Goal: Task Accomplishment & Management: Manage account settings

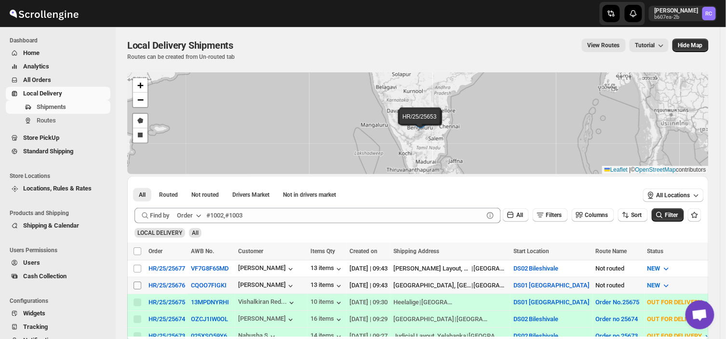
click at [137, 284] on input "Select shipment" at bounding box center [138, 285] width 8 height 8
checkbox input "true"
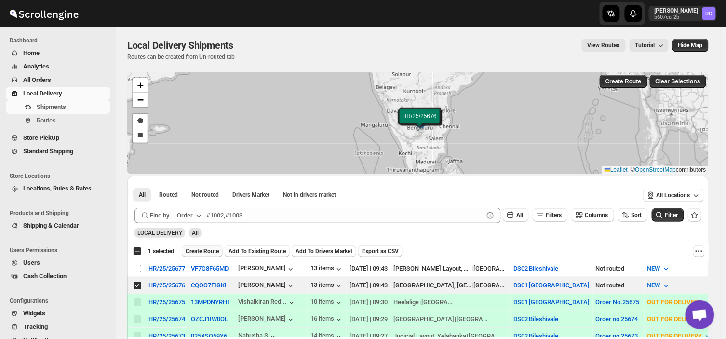
click at [208, 247] on span "Create Route" at bounding box center [202, 251] width 33 height 8
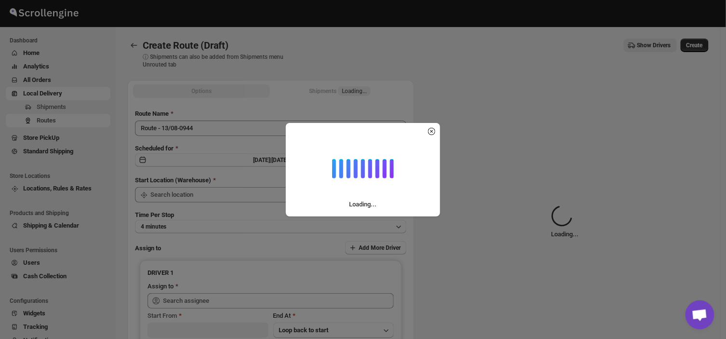
type input "DS01 [GEOGRAPHIC_DATA]"
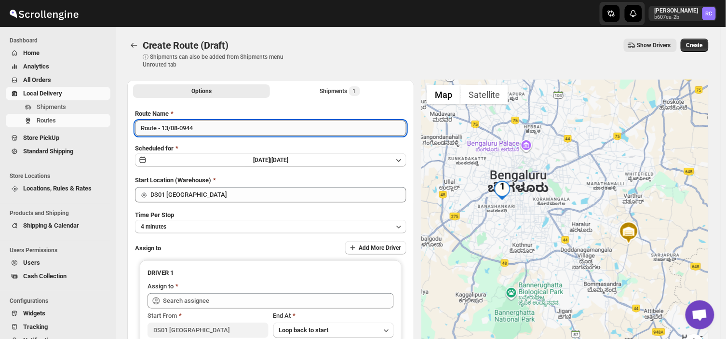
click at [206, 132] on input "Route - 13/08-0944" at bounding box center [270, 127] width 271 height 15
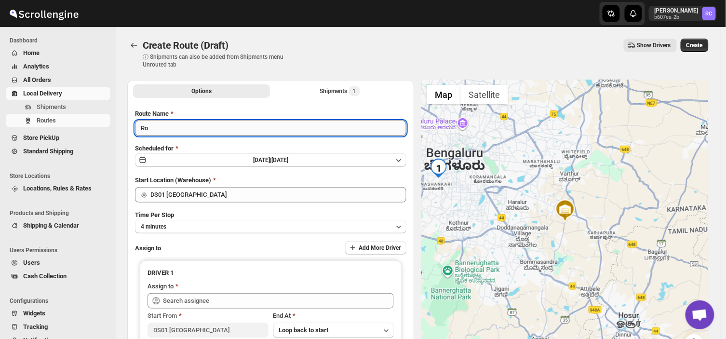
type input "R"
type input "Order no 25676"
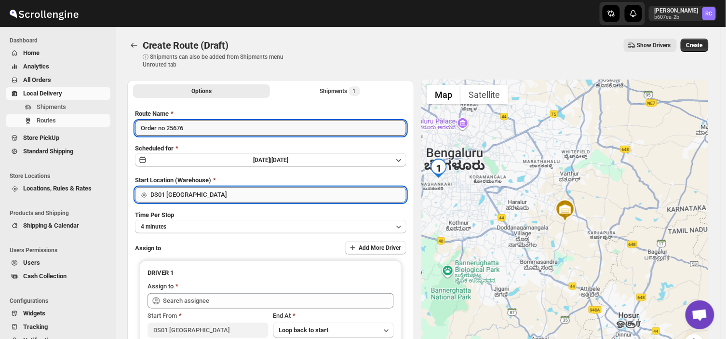
click at [195, 196] on input "DS01 [GEOGRAPHIC_DATA]" at bounding box center [278, 194] width 256 height 15
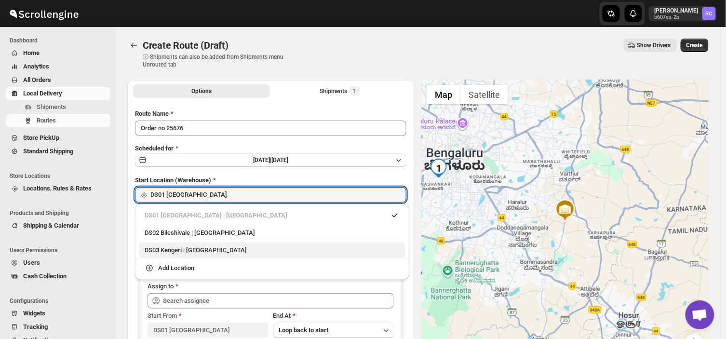
click at [174, 252] on div "DS03 Kengeri | [GEOGRAPHIC_DATA]" at bounding box center [272, 250] width 255 height 10
type input "DS03 Kengeri"
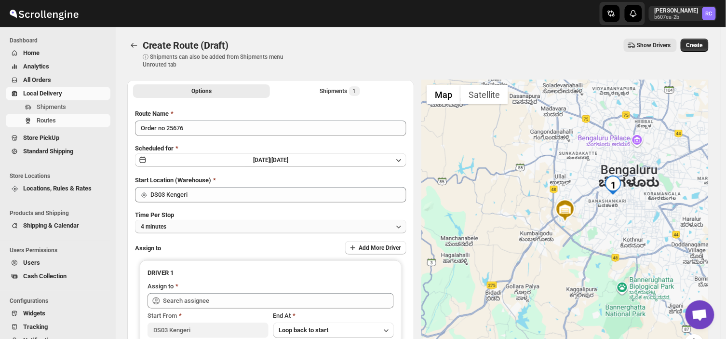
click at [176, 227] on button "4 minutes" at bounding box center [270, 226] width 271 height 13
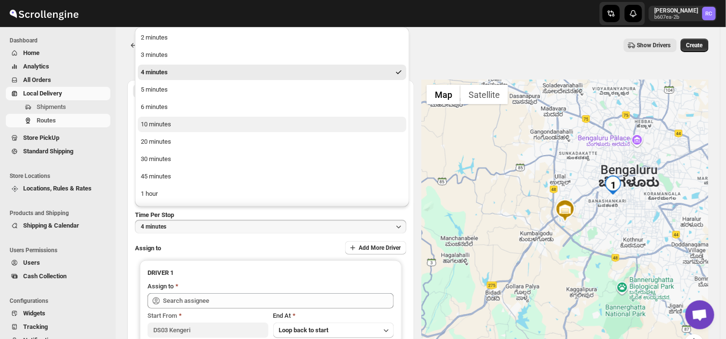
click at [167, 118] on button "10 minutes" at bounding box center [272, 124] width 268 height 15
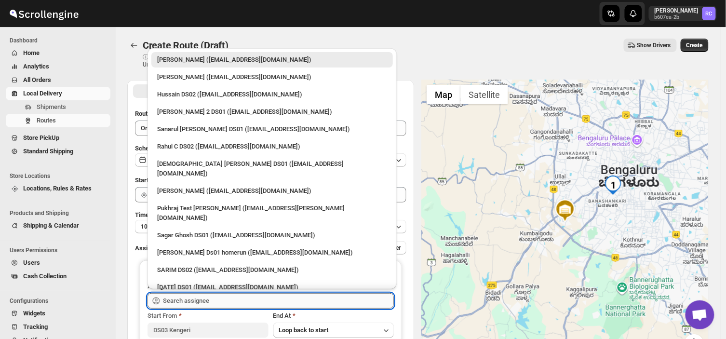
click at [229, 301] on input "text" at bounding box center [278, 300] width 231 height 15
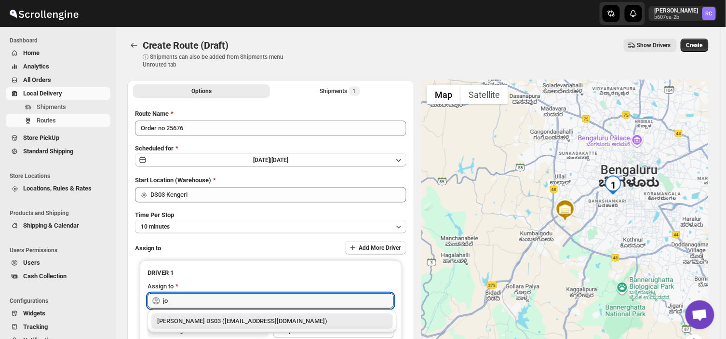
click at [264, 318] on div "[PERSON_NAME] DS03 ([EMAIL_ADDRESS][DOMAIN_NAME])" at bounding box center [272, 321] width 230 height 10
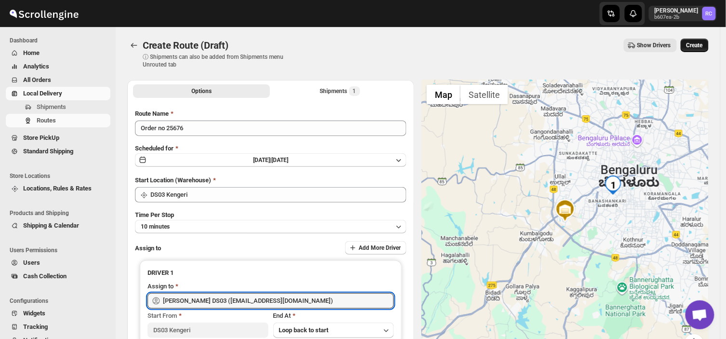
type input "[PERSON_NAME] DS03 ([EMAIL_ADDRESS][DOMAIN_NAME])"
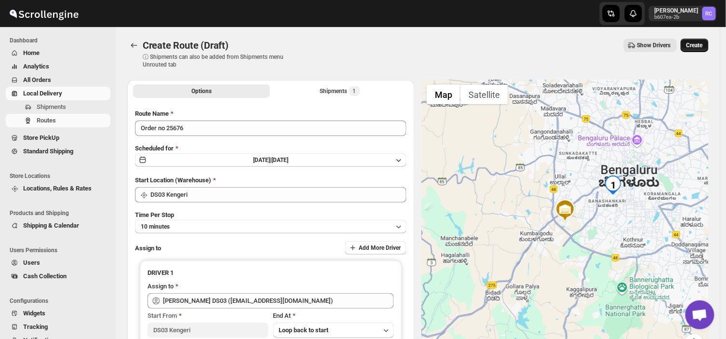
click at [699, 46] on span "Create" at bounding box center [694, 45] width 16 height 8
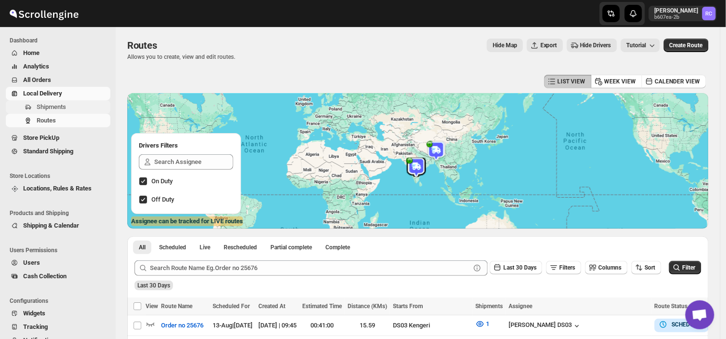
click at [51, 106] on span "Shipments" at bounding box center [51, 106] width 29 height 7
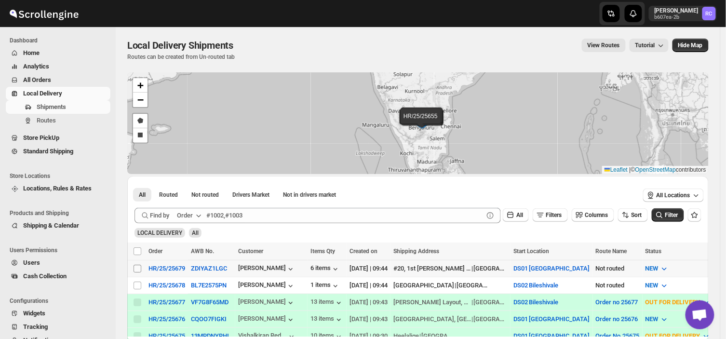
click at [140, 267] on input "Select shipment" at bounding box center [138, 269] width 8 height 8
checkbox input "true"
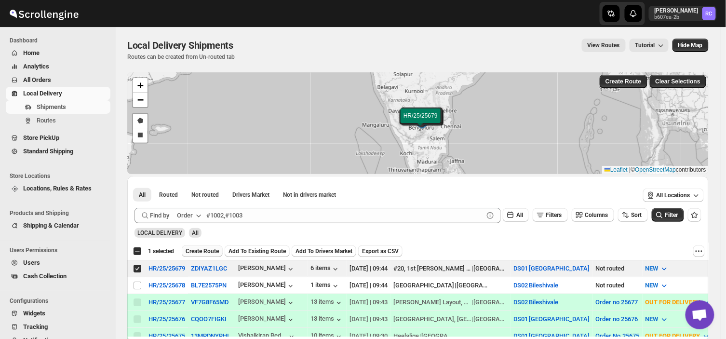
click at [200, 249] on span "Create Route" at bounding box center [202, 251] width 33 height 8
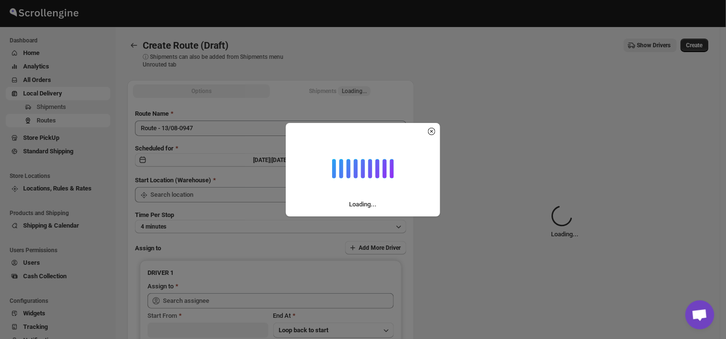
type input "DS01 [GEOGRAPHIC_DATA]"
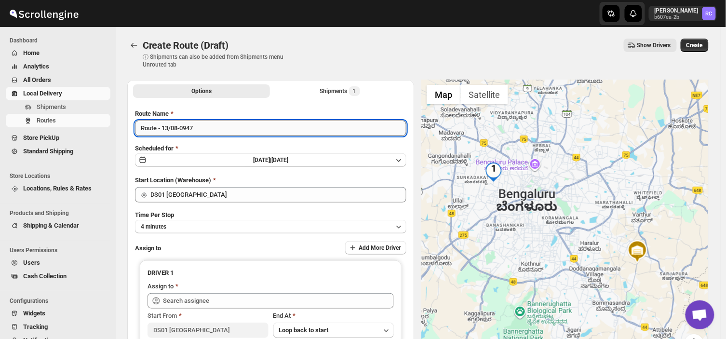
click at [201, 124] on input "Route - 13/08-0947" at bounding box center [270, 127] width 271 height 15
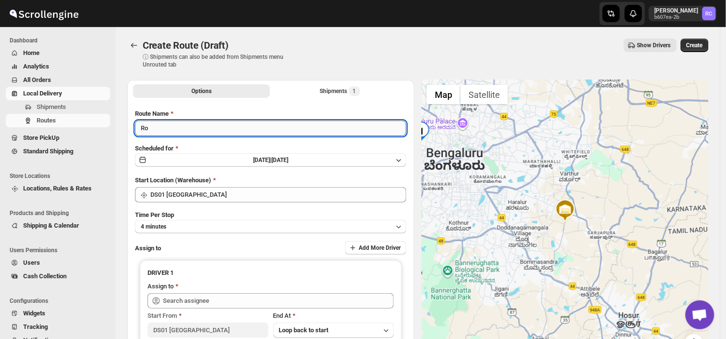
type input "R"
type input "Order no 25679"
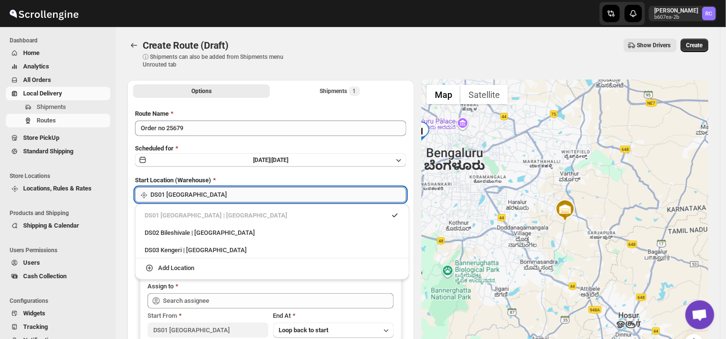
click at [195, 191] on input "DS01 [GEOGRAPHIC_DATA]" at bounding box center [278, 194] width 256 height 15
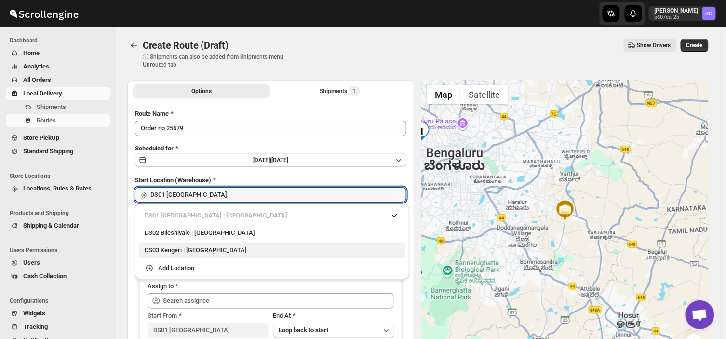
click at [163, 248] on div "DS03 Kengeri | [GEOGRAPHIC_DATA]" at bounding box center [272, 250] width 255 height 10
type input "DS03 Kengeri"
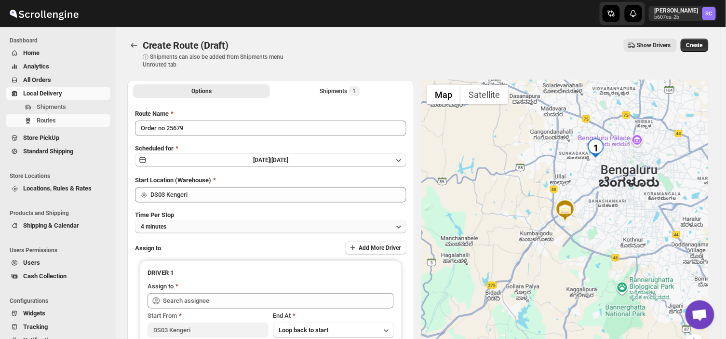
click at [184, 224] on button "4 minutes" at bounding box center [270, 226] width 271 height 13
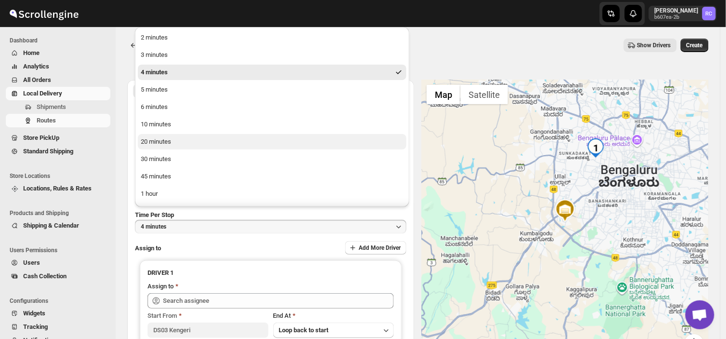
click at [178, 140] on button "20 minutes" at bounding box center [272, 141] width 268 height 15
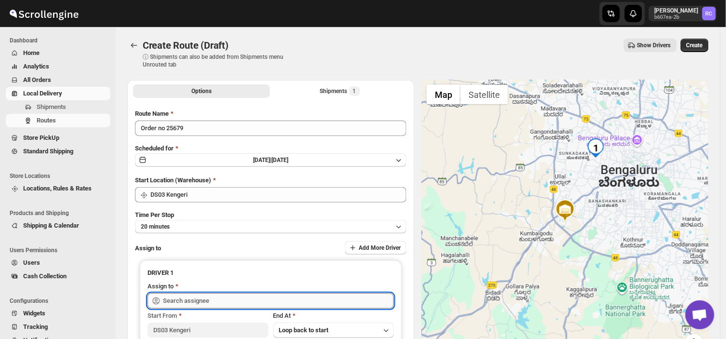
click at [209, 299] on input "text" at bounding box center [278, 300] width 231 height 15
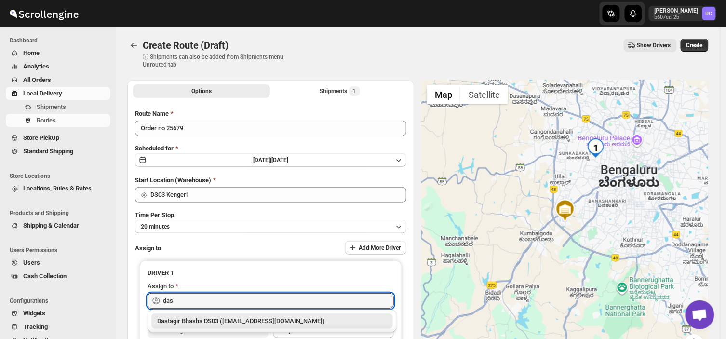
click at [253, 321] on div "Dastagir Bhasha DS03 ([EMAIL_ADDRESS][DOMAIN_NAME])" at bounding box center [272, 321] width 230 height 10
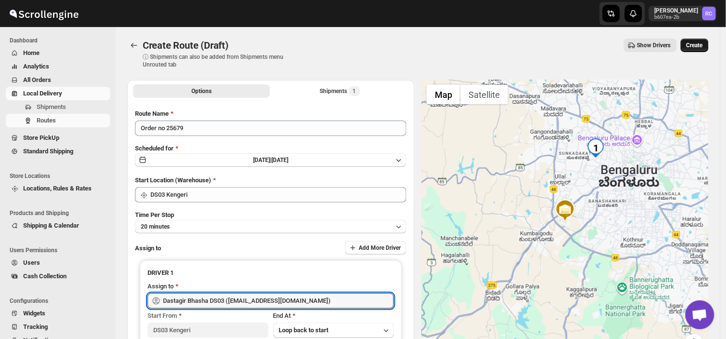
type input "Dastagir Bhasha DS03 ([EMAIL_ADDRESS][DOMAIN_NAME])"
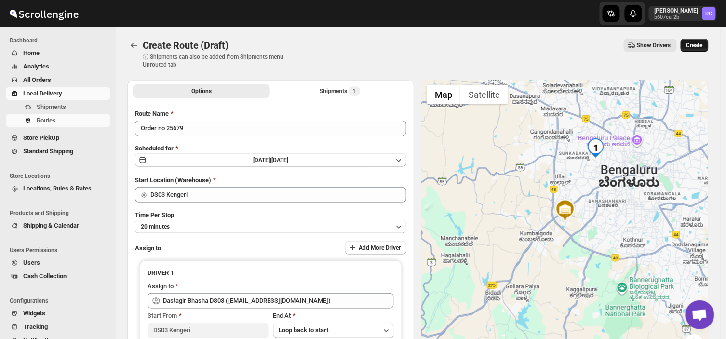
click at [699, 42] on span "Create" at bounding box center [694, 45] width 16 height 8
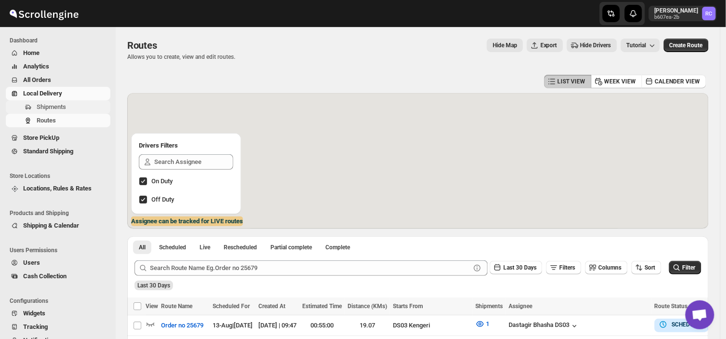
click at [80, 107] on span "Shipments" at bounding box center [73, 107] width 72 height 10
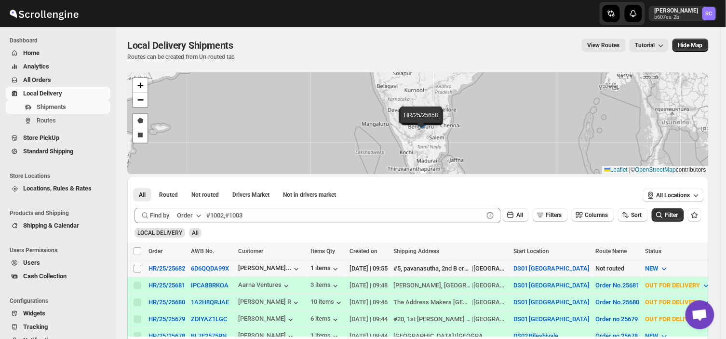
click at [137, 264] on span at bounding box center [137, 268] width 9 height 9
click at [137, 265] on input "Select shipment" at bounding box center [138, 269] width 8 height 8
checkbox input "false"
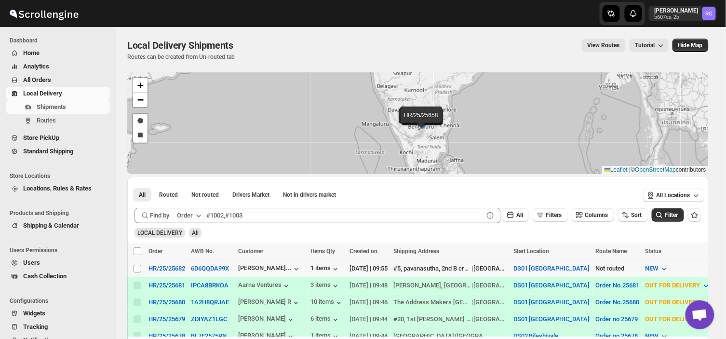
checkbox input "false"
drag, startPoint x: 129, startPoint y: 270, endPoint x: 136, endPoint y: 268, distance: 7.6
click at [136, 268] on td "Select shipment" at bounding box center [136, 268] width 18 height 17
click at [136, 268] on input "Select shipment" at bounding box center [138, 269] width 8 height 8
checkbox input "false"
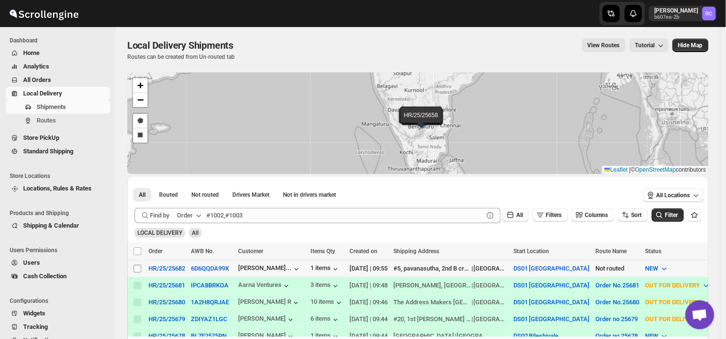
checkbox input "false"
click at [136, 268] on input "Select shipment" at bounding box center [138, 269] width 8 height 8
checkbox input "true"
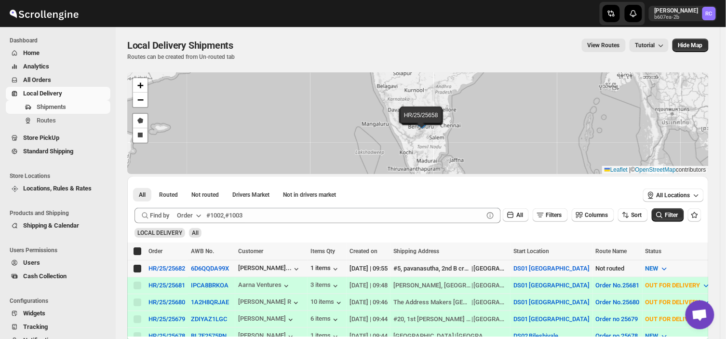
checkbox input "true"
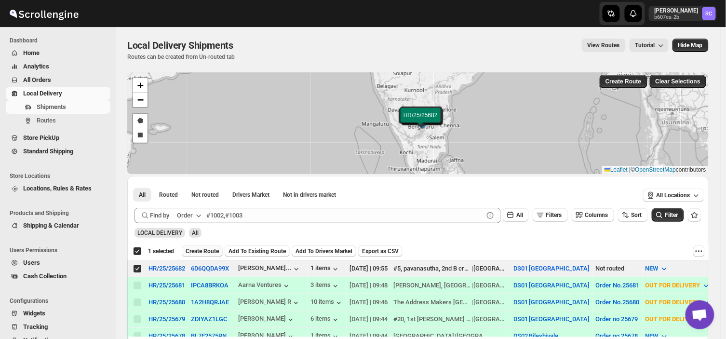
click at [195, 254] on span "Create Route" at bounding box center [202, 251] width 33 height 8
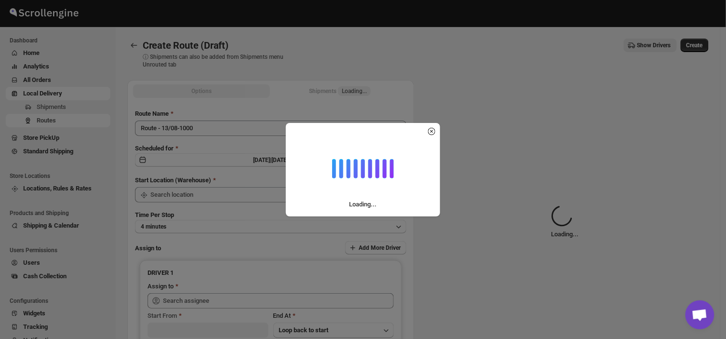
type input "DS01 [GEOGRAPHIC_DATA]"
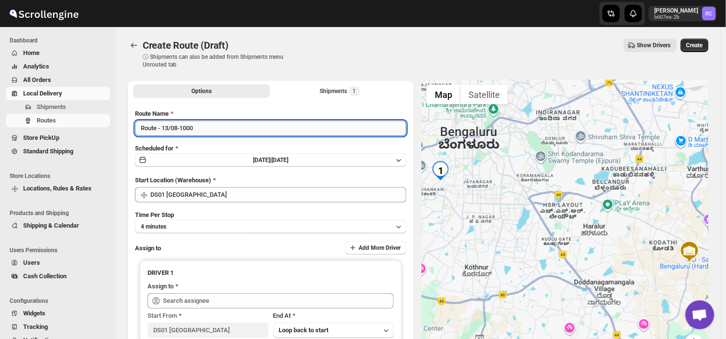
click at [203, 125] on input "Route - 13/08-1000" at bounding box center [270, 127] width 271 height 15
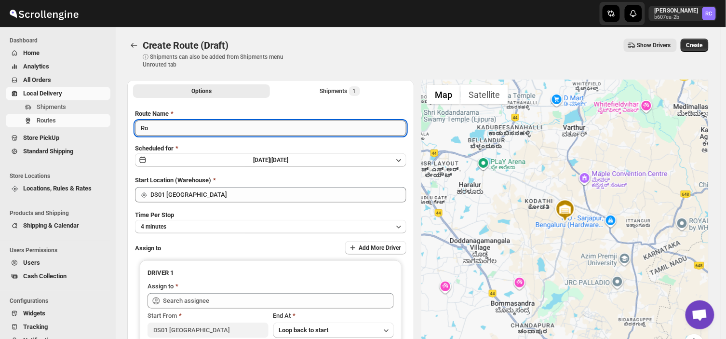
type input "R"
type input "Order no 25682"
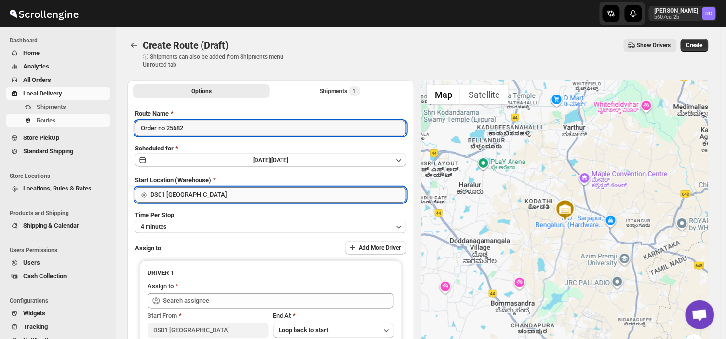
click at [199, 192] on input "DS01 [GEOGRAPHIC_DATA]" at bounding box center [278, 194] width 256 height 15
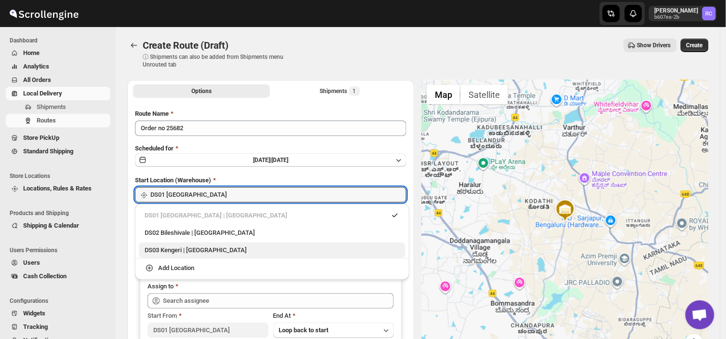
click at [182, 249] on div "DS03 Kengeri | [GEOGRAPHIC_DATA]" at bounding box center [272, 250] width 255 height 10
type input "DS03 Kengeri"
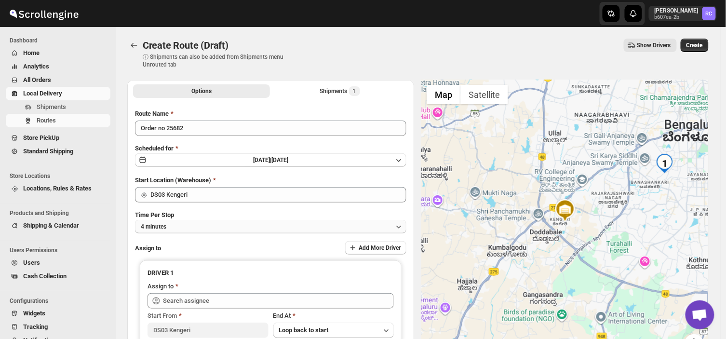
click at [180, 224] on button "4 minutes" at bounding box center [270, 226] width 271 height 13
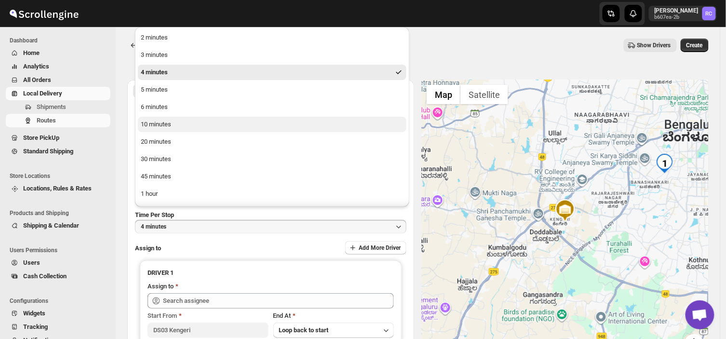
click at [156, 123] on div "10 minutes" at bounding box center [156, 125] width 30 height 10
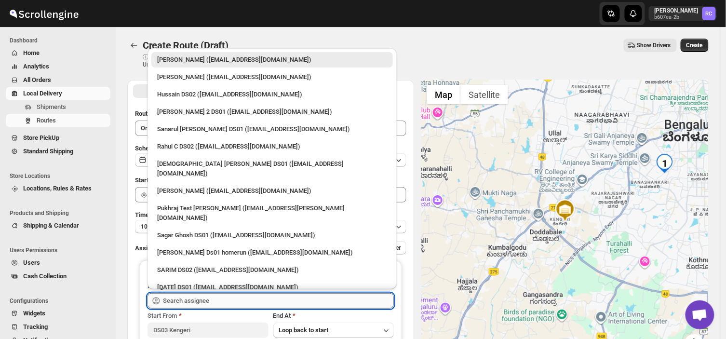
click at [248, 297] on input "text" at bounding box center [278, 300] width 231 height 15
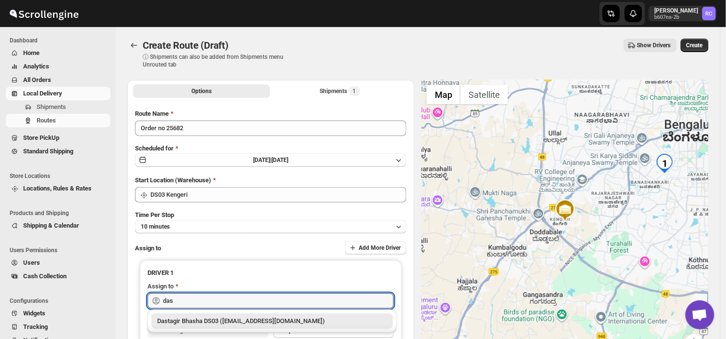
click at [300, 321] on div "Dastagir Bhasha DS03 ([EMAIL_ADDRESS][DOMAIN_NAME])" at bounding box center [272, 321] width 230 height 10
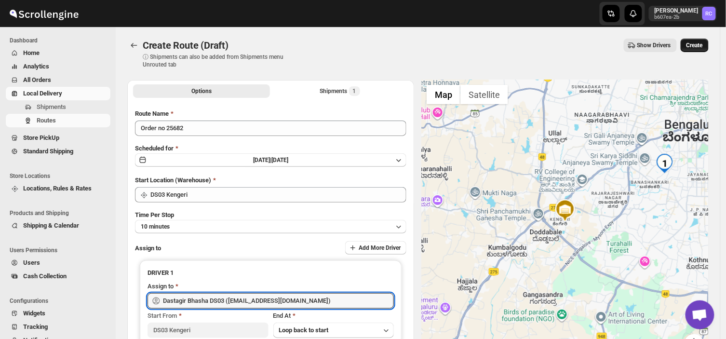
type input "Dastagir Bhasha DS03 ([EMAIL_ADDRESS][DOMAIN_NAME])"
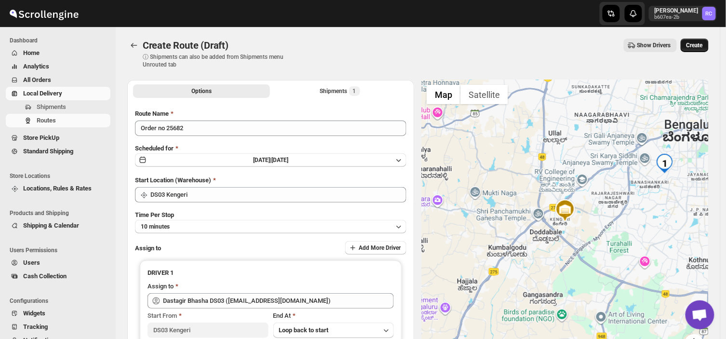
click at [702, 42] on span "Create" at bounding box center [694, 45] width 16 height 8
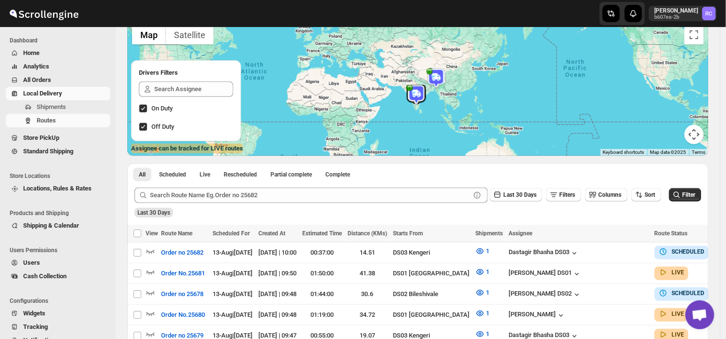
scroll to position [140, 0]
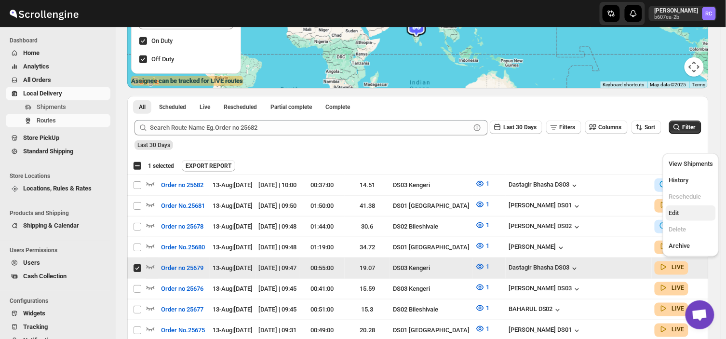
click at [675, 214] on span "Edit" at bounding box center [674, 212] width 10 height 7
checkbox input "false"
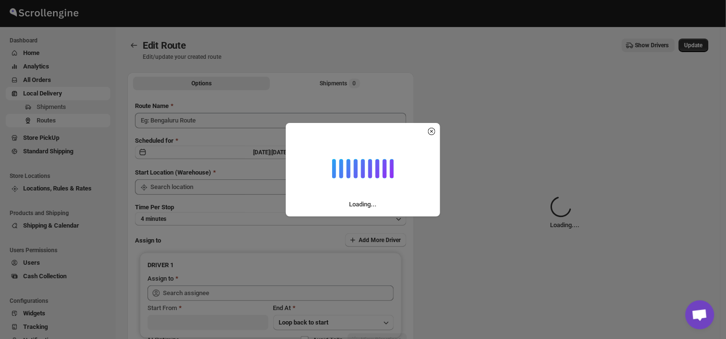
type input "Order no 25679"
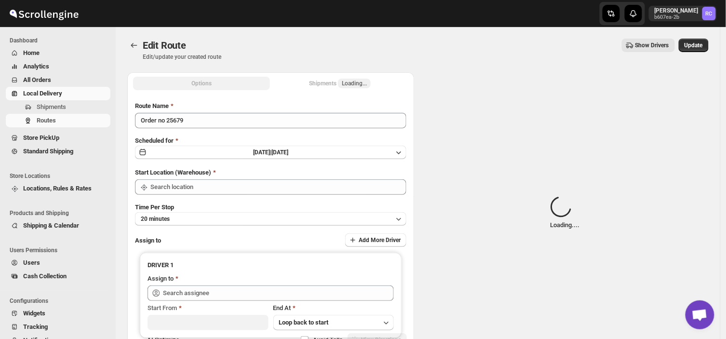
type input "DS03 Kengeri"
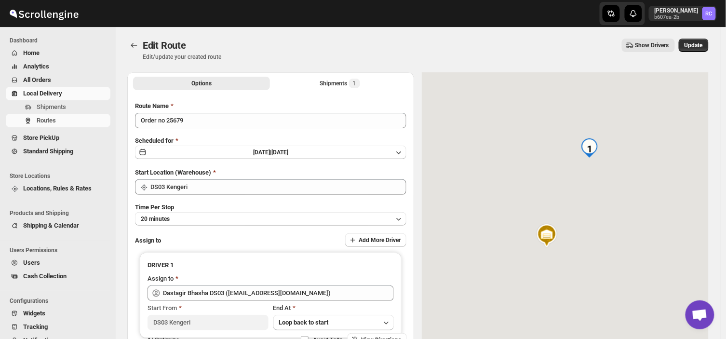
scroll to position [73, 0]
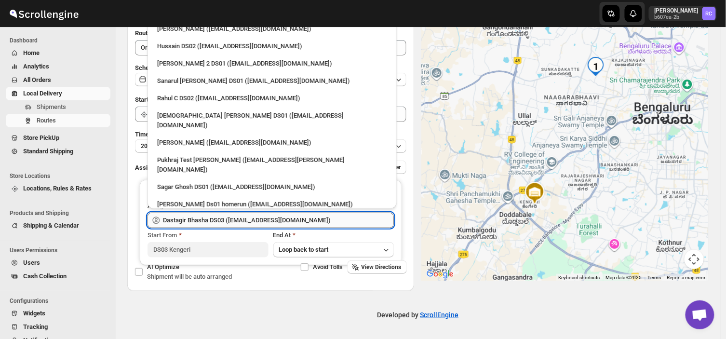
click at [302, 220] on input "Dastagir Bhasha DS03 ([EMAIL_ADDRESS][DOMAIN_NAME])" at bounding box center [278, 220] width 231 height 15
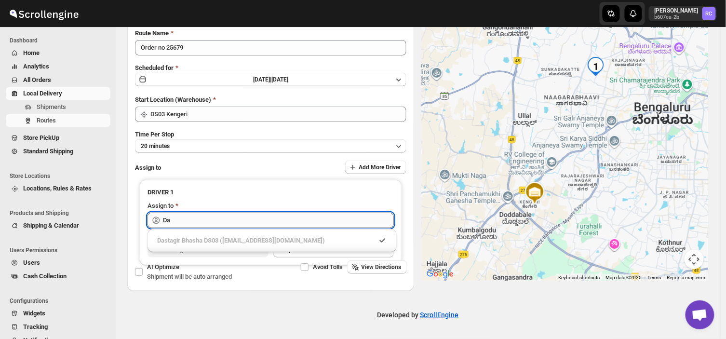
type input "D"
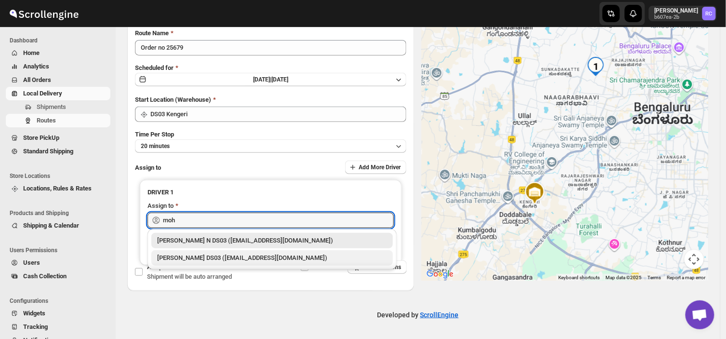
click at [235, 257] on div "[PERSON_NAME] DS03 ([EMAIL_ADDRESS][DOMAIN_NAME])" at bounding box center [272, 258] width 230 height 10
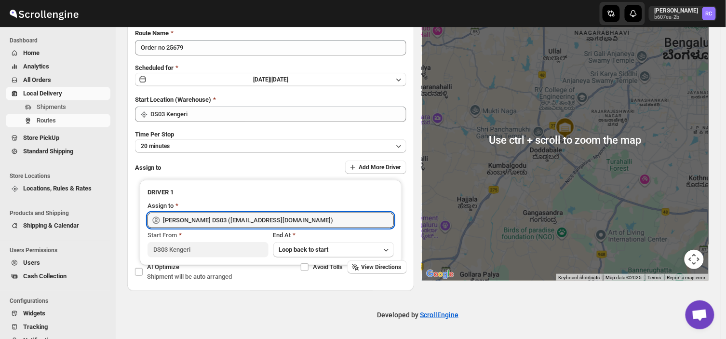
scroll to position [0, 0]
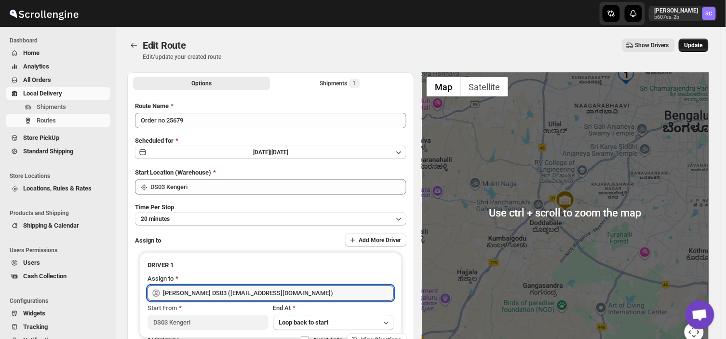
type input "[PERSON_NAME] DS03 ([EMAIL_ADDRESS][DOMAIN_NAME])"
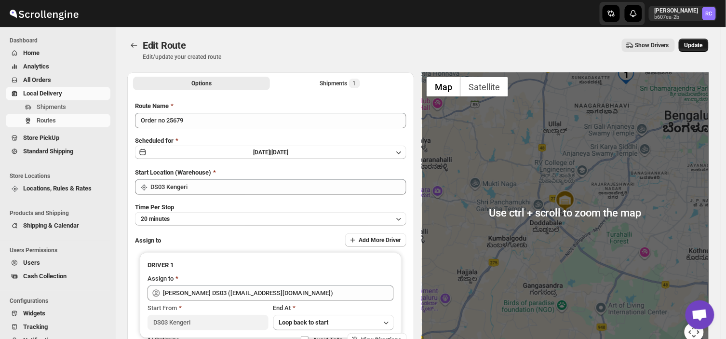
click at [697, 41] on span "Update" at bounding box center [693, 45] width 18 height 8
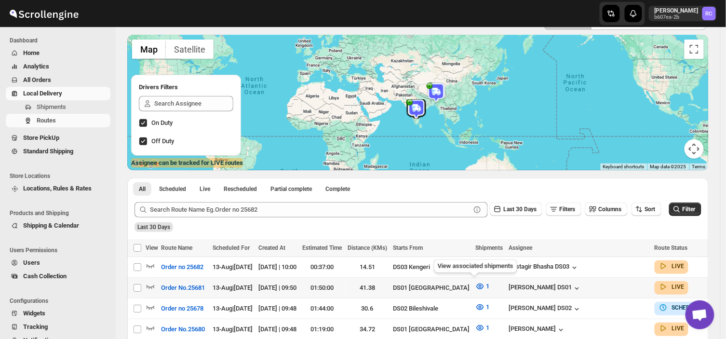
scroll to position [59, 0]
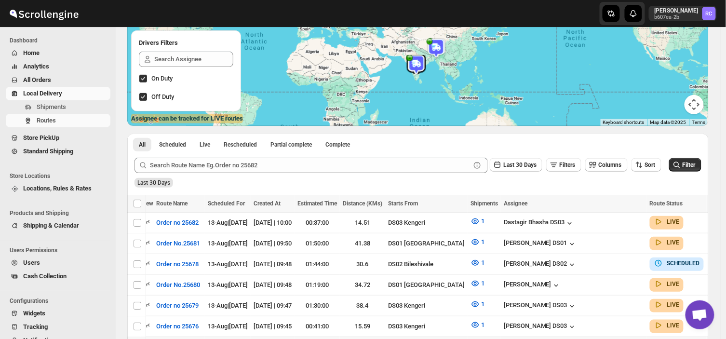
scroll to position [134, 0]
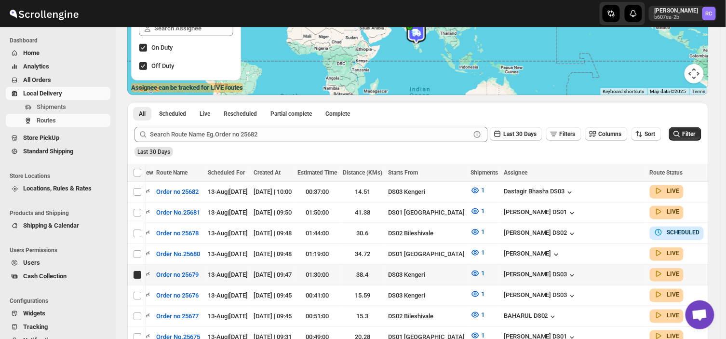
drag, startPoint x: 696, startPoint y: 273, endPoint x: 703, endPoint y: 271, distance: 7.0
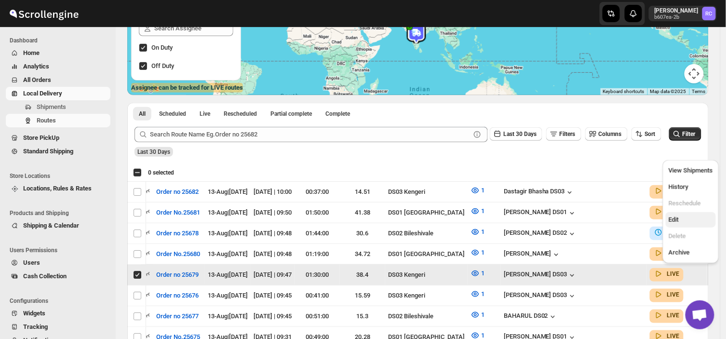
drag, startPoint x: 703, startPoint y: 271, endPoint x: 671, endPoint y: 219, distance: 60.3
click at [473, 147] on div "Last 30 Days" at bounding box center [417, 148] width 569 height 16
click at [671, 219] on span "Edit" at bounding box center [674, 219] width 10 height 7
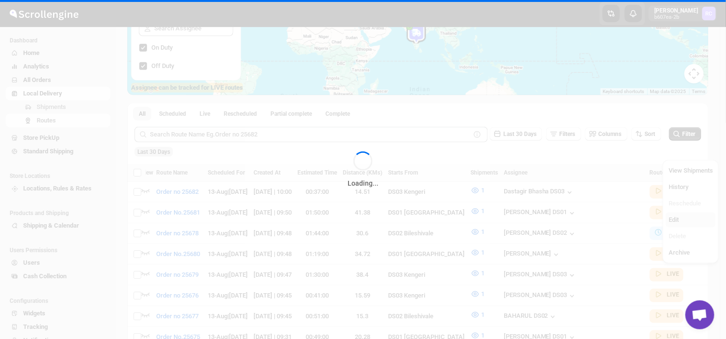
checkbox input "false"
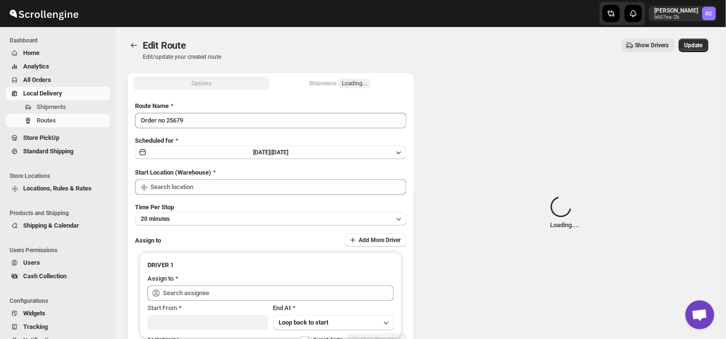
type input "Order no 25679"
type input "DS03 Kengeri"
type input "[PERSON_NAME] DS03 ([EMAIL_ADDRESS][DOMAIN_NAME])"
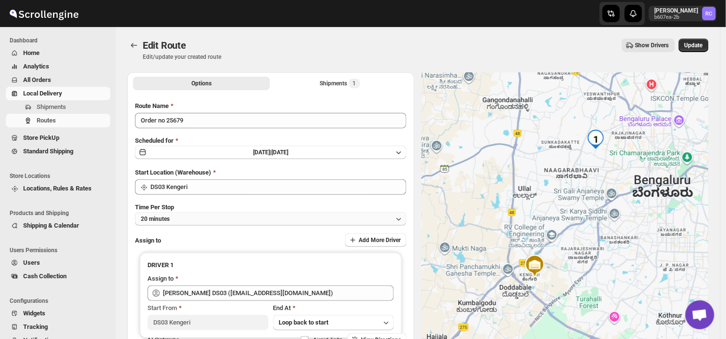
click at [191, 216] on button "20 minutes" at bounding box center [270, 218] width 271 height 13
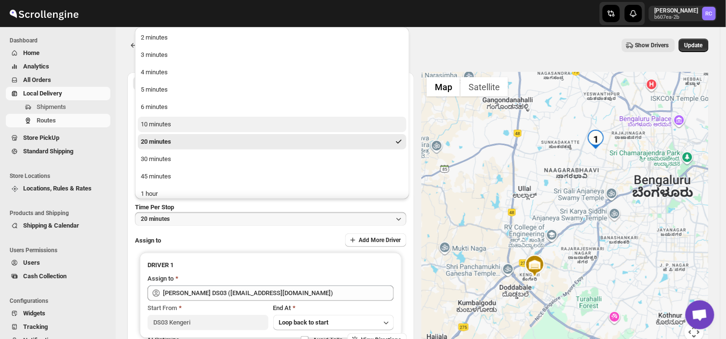
click at [157, 123] on div "10 minutes" at bounding box center [156, 125] width 30 height 10
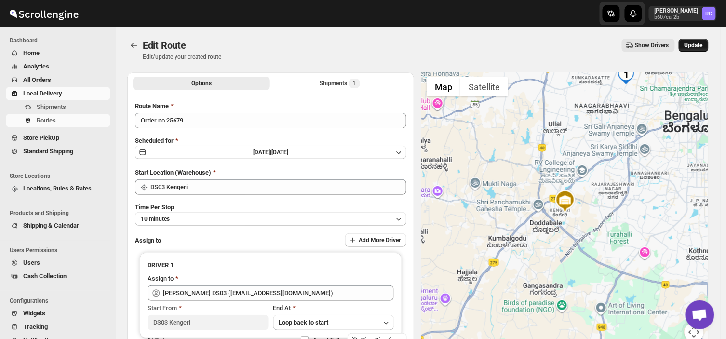
click at [700, 43] on span "Update" at bounding box center [693, 45] width 18 height 8
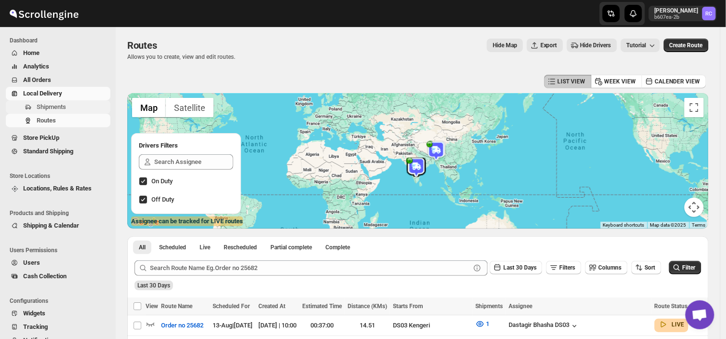
click at [61, 105] on span "Shipments" at bounding box center [51, 106] width 29 height 7
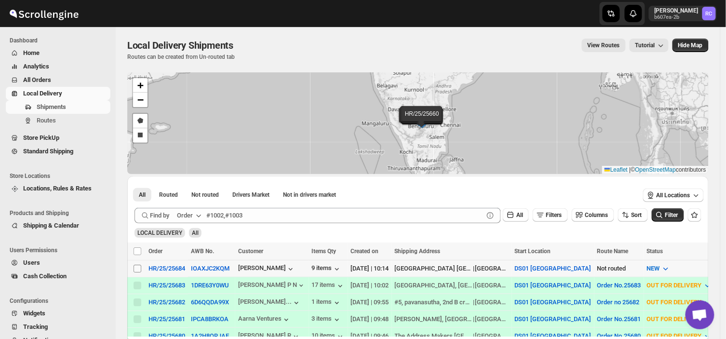
click at [140, 268] on input "Select shipment" at bounding box center [138, 269] width 8 height 8
checkbox input "true"
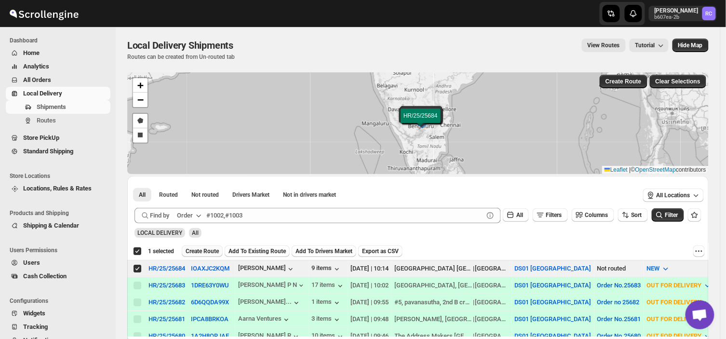
click at [196, 250] on span "Create Route" at bounding box center [202, 251] width 33 height 8
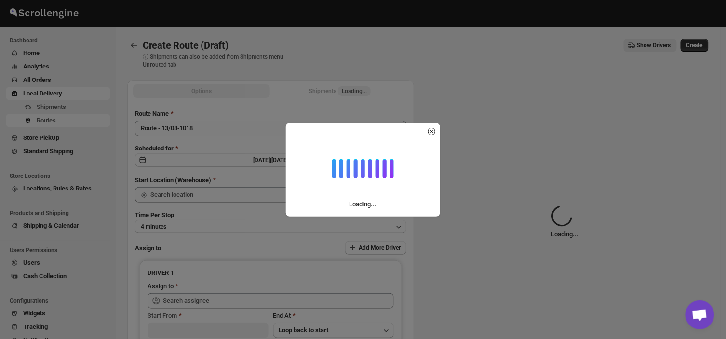
type input "DS01 [GEOGRAPHIC_DATA]"
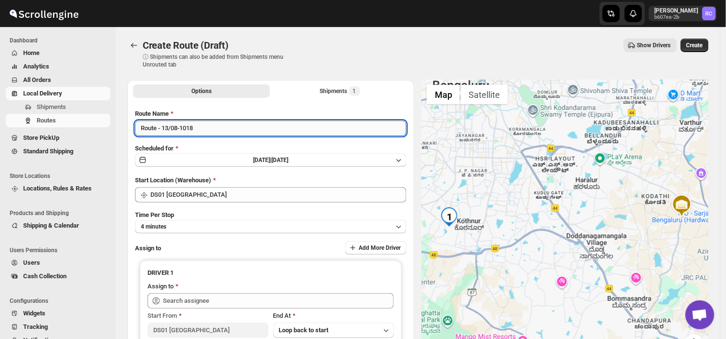
click at [199, 128] on input "Route - 13/08-1018" at bounding box center [270, 127] width 271 height 15
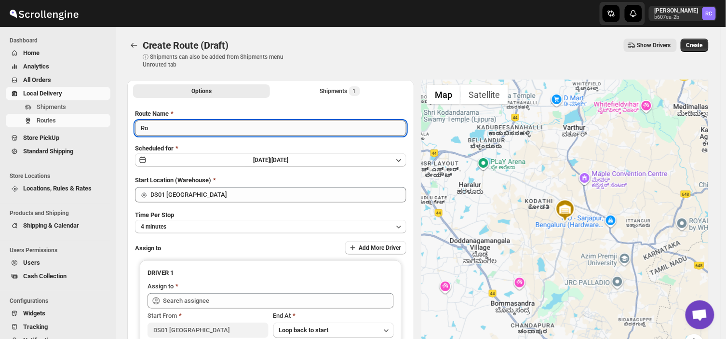
type input "R"
type input "Order no 25684"
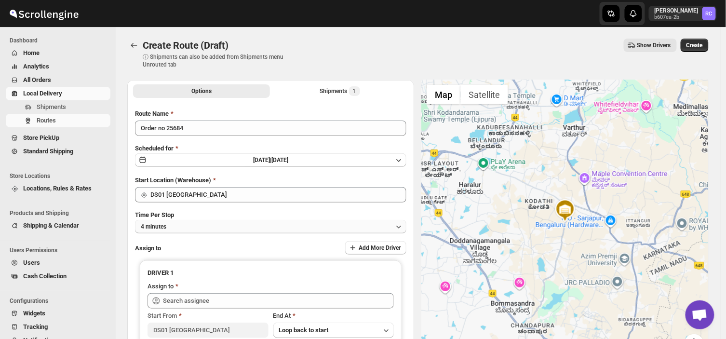
click at [174, 227] on button "4 minutes" at bounding box center [270, 226] width 271 height 13
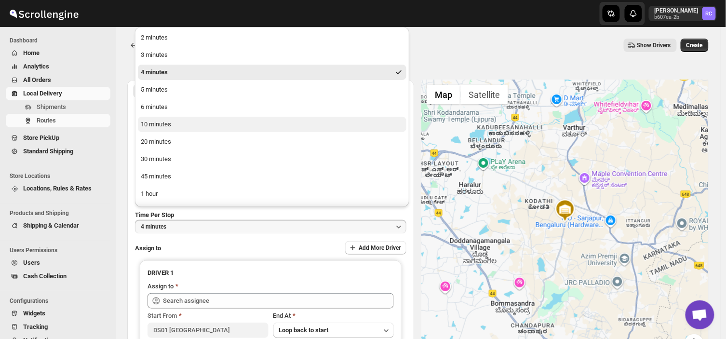
click at [160, 123] on div "10 minutes" at bounding box center [156, 125] width 30 height 10
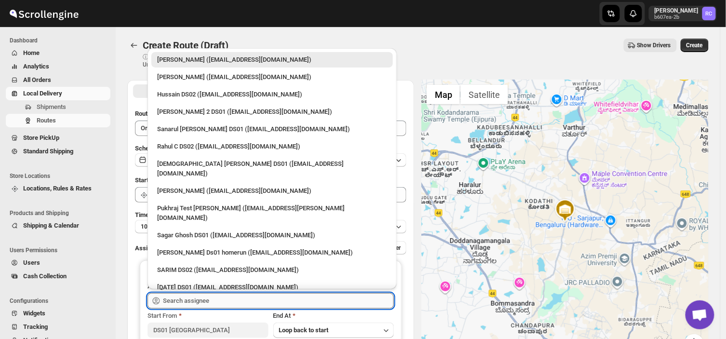
click at [205, 300] on input "text" at bounding box center [278, 300] width 231 height 15
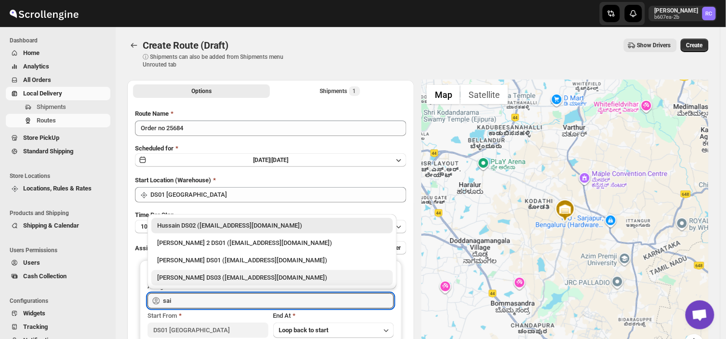
click at [207, 276] on div "[PERSON_NAME] DS03 ([EMAIL_ADDRESS][DOMAIN_NAME])" at bounding box center [272, 278] width 230 height 10
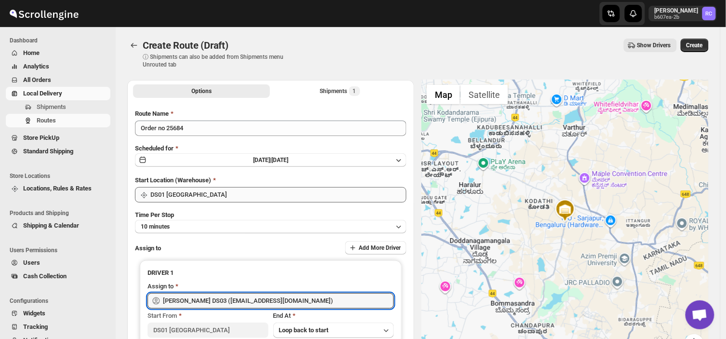
type input "[PERSON_NAME] DS03 ([EMAIL_ADDRESS][DOMAIN_NAME])"
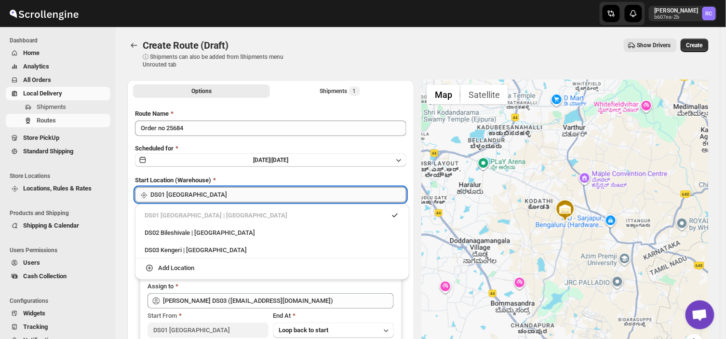
click at [213, 196] on input "DS01 [GEOGRAPHIC_DATA]" at bounding box center [278, 194] width 256 height 15
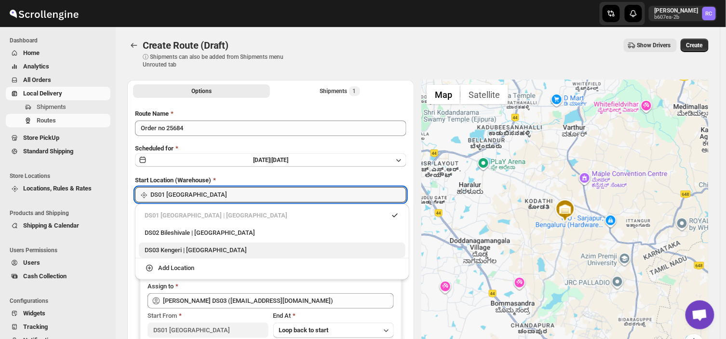
click at [171, 249] on div "DS03 Kengeri | [GEOGRAPHIC_DATA]" at bounding box center [272, 250] width 255 height 10
type input "DS03 Kengeri"
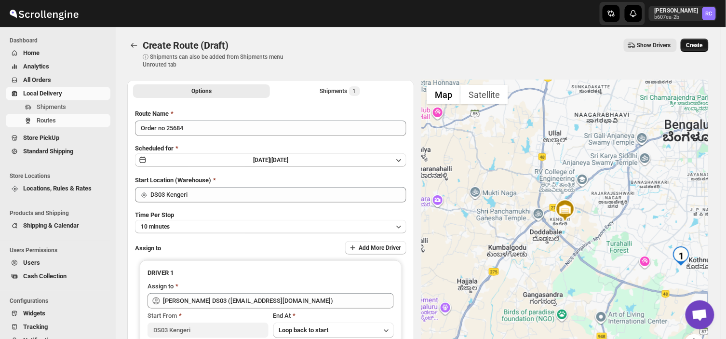
click at [698, 44] on span "Create" at bounding box center [694, 45] width 16 height 8
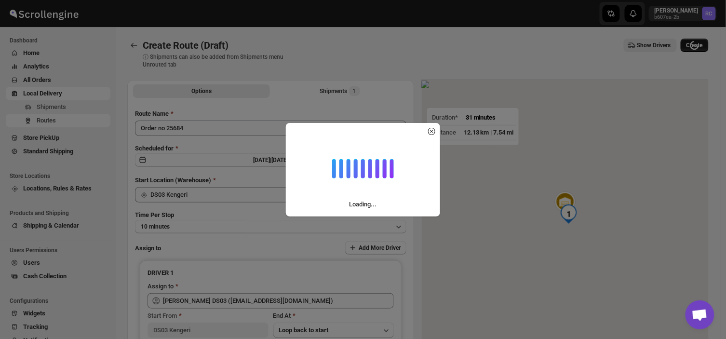
click at [698, 44] on div "Loading..." at bounding box center [363, 169] width 726 height 339
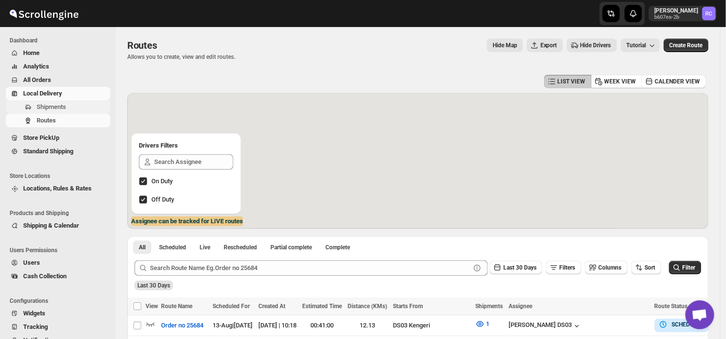
click at [74, 107] on span "Shipments" at bounding box center [73, 107] width 72 height 10
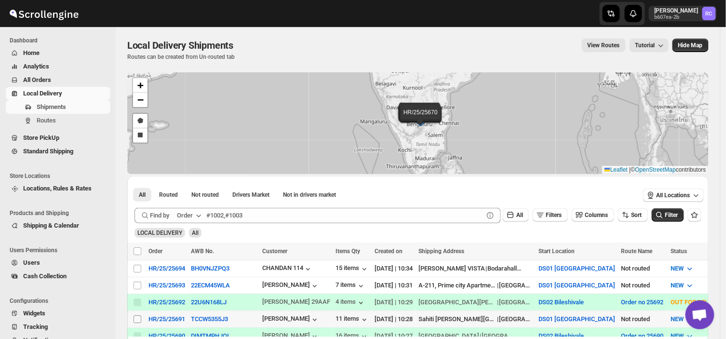
click at [136, 317] on input "Select shipment" at bounding box center [138, 319] width 8 height 8
checkbox input "true"
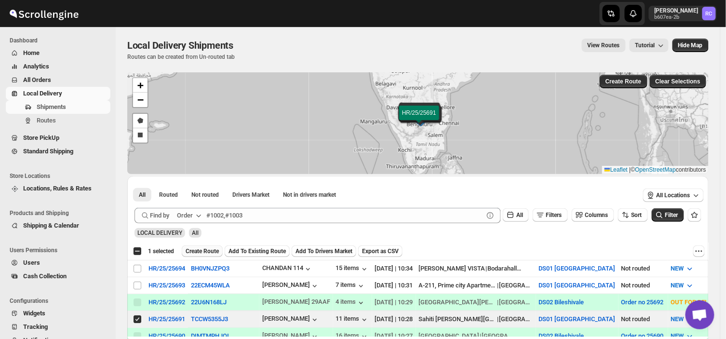
click at [197, 251] on span "Create Route" at bounding box center [202, 251] width 33 height 8
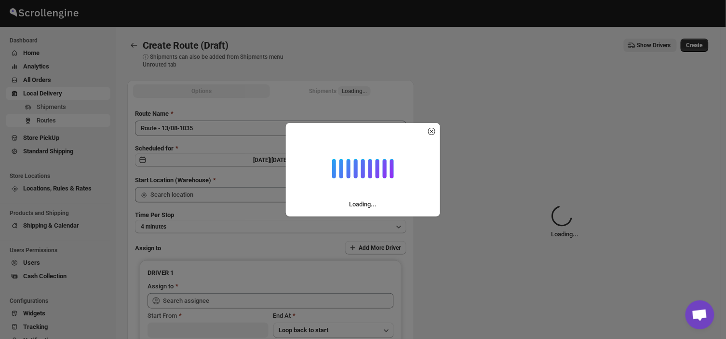
type input "DS01 [GEOGRAPHIC_DATA]"
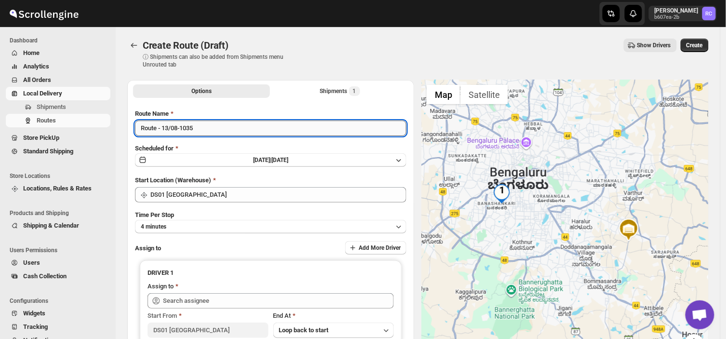
click at [201, 126] on input "Route - 13/08-1035" at bounding box center [270, 127] width 271 height 15
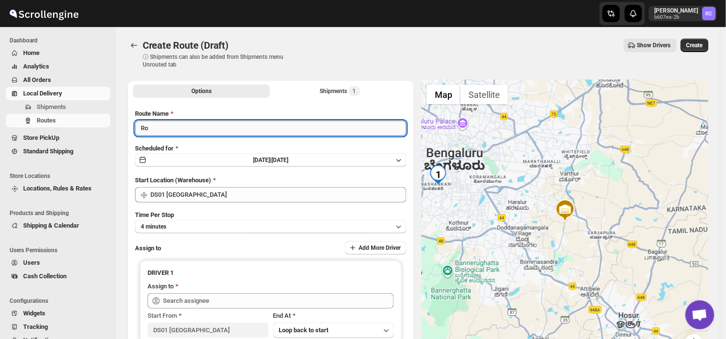
type input "R"
type input "Order no 25691"
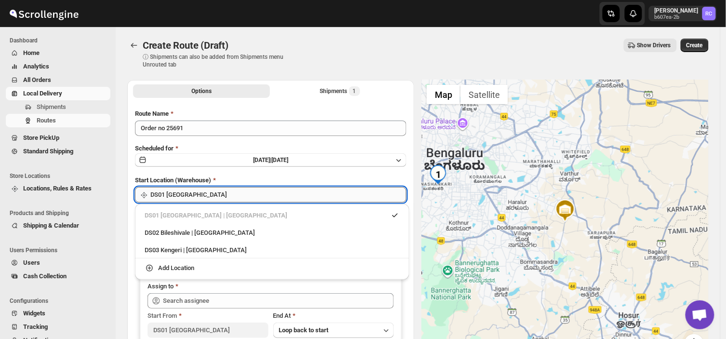
click at [196, 191] on input "DS01 [GEOGRAPHIC_DATA]" at bounding box center [278, 194] width 256 height 15
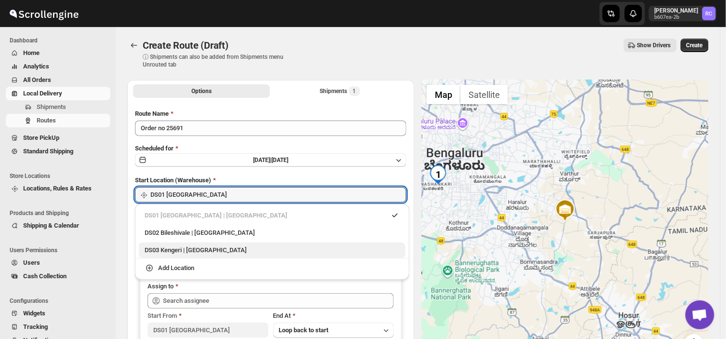
click at [173, 248] on div "DS03 Kengeri | [GEOGRAPHIC_DATA]" at bounding box center [272, 250] width 255 height 10
type input "DS03 Kengeri"
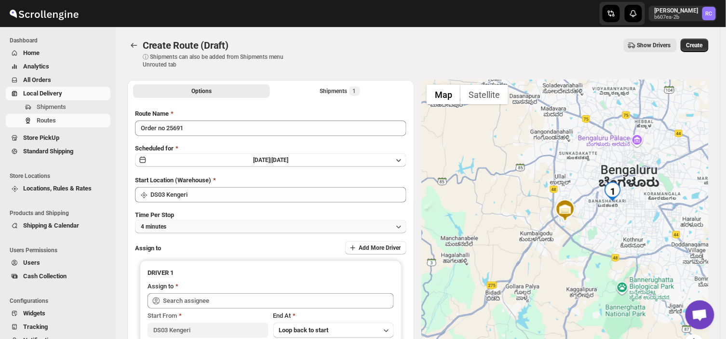
click at [181, 224] on button "4 minutes" at bounding box center [270, 226] width 271 height 13
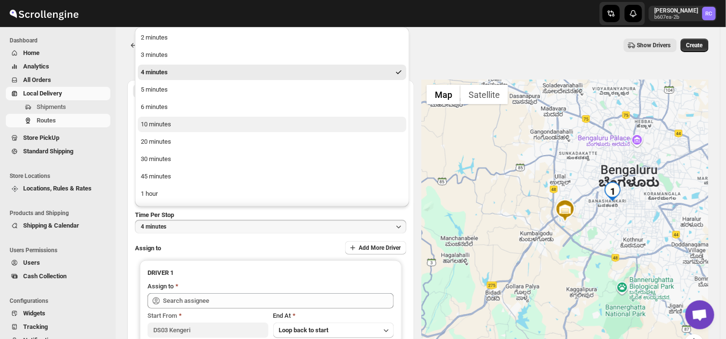
click at [170, 121] on div "10 minutes" at bounding box center [156, 125] width 30 height 10
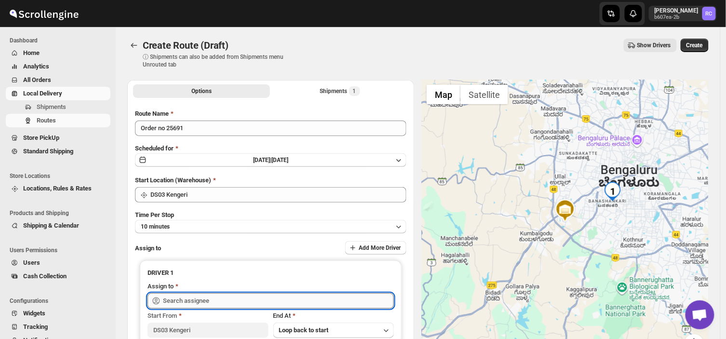
click at [210, 300] on input "text" at bounding box center [278, 300] width 231 height 15
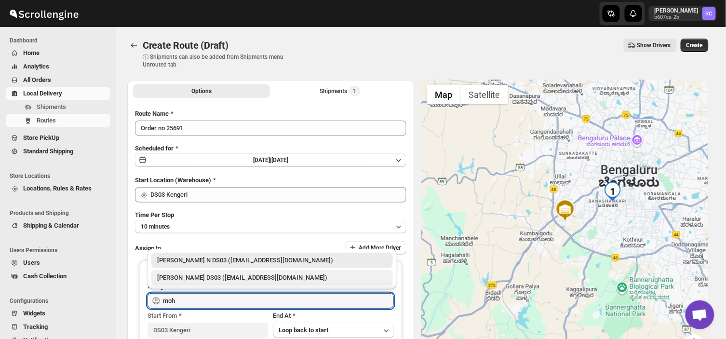
click at [225, 280] on div "[PERSON_NAME] DS03 ([EMAIL_ADDRESS][DOMAIN_NAME])" at bounding box center [272, 278] width 230 height 10
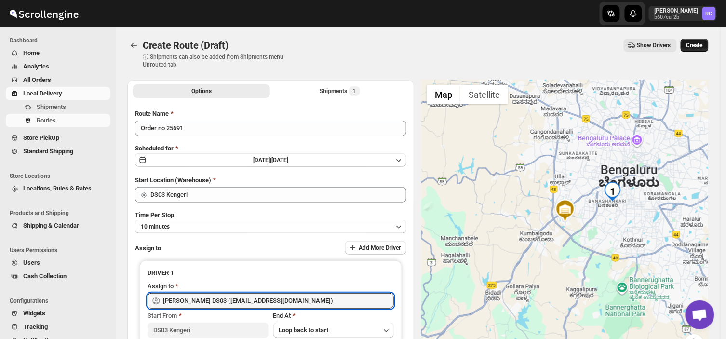
type input "[PERSON_NAME] DS03 ([EMAIL_ADDRESS][DOMAIN_NAME])"
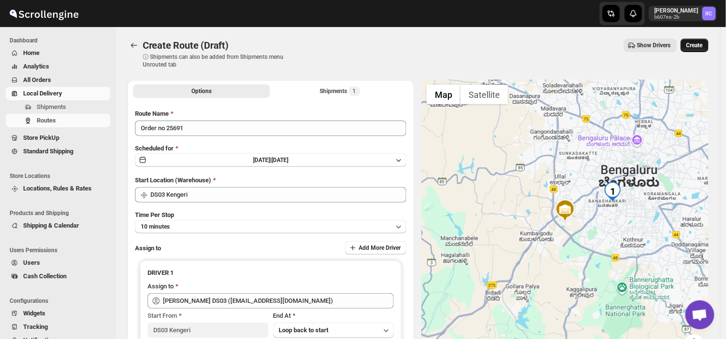
click at [701, 45] on span "Create" at bounding box center [694, 45] width 16 height 8
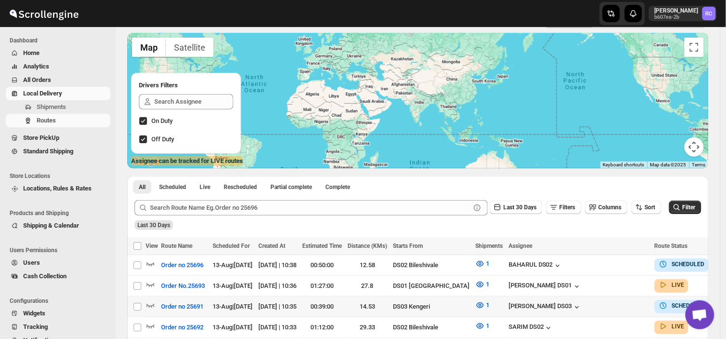
scroll to position [104, 0]
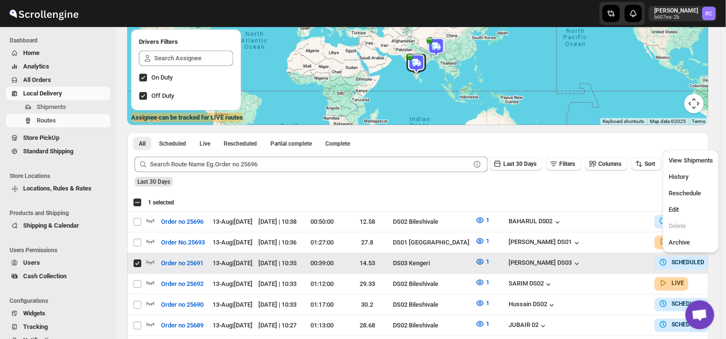
click at [672, 209] on div "Select all 70 Routes 1 selected EXPORT REPORT EXPORT REPORT" at bounding box center [417, 202] width 581 height 17
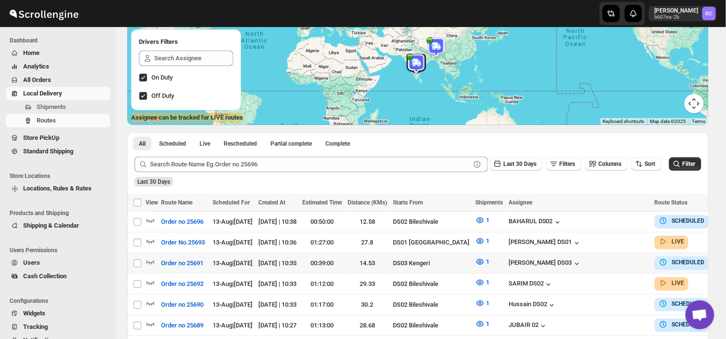
click at [509, 185] on div "Last 30 Days" at bounding box center [417, 178] width 569 height 16
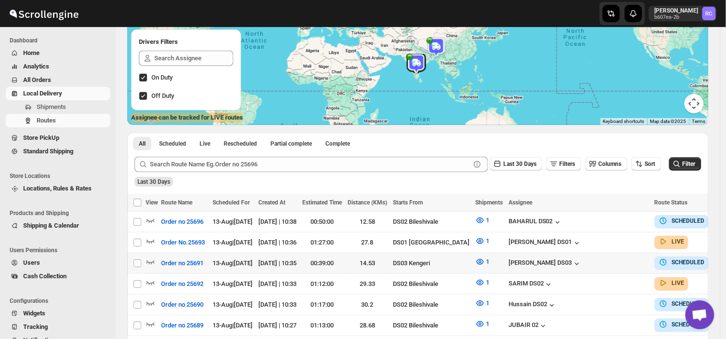
click at [490, 190] on div "Submit Last 30 Days Filters Columns Sort Filter Last 30 Days" at bounding box center [417, 171] width 581 height 44
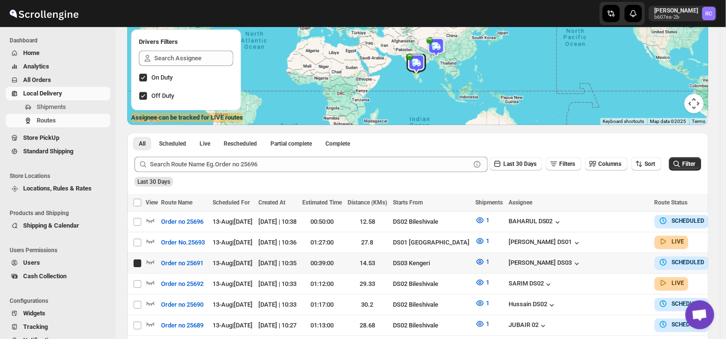
click at [483, 142] on div "All Scheduled Live Rescheduled Partial complete Complete More views All Schedul…" at bounding box center [417, 141] width 581 height 17
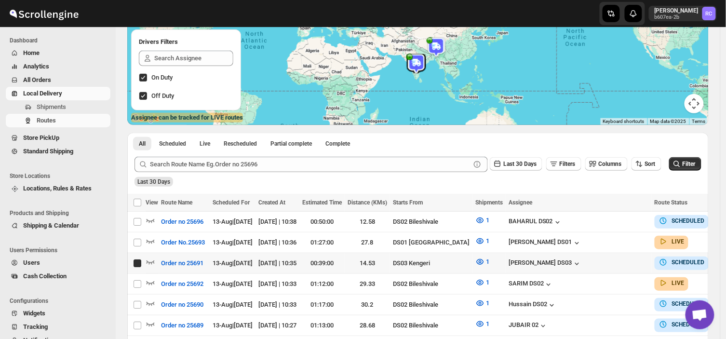
click at [482, 188] on div "Submit Last 30 Days Filters Columns Sort Filter Last 30 Days" at bounding box center [417, 171] width 581 height 44
click at [711, 209] on th "Optimization Status" at bounding box center [739, 203] width 56 height 18
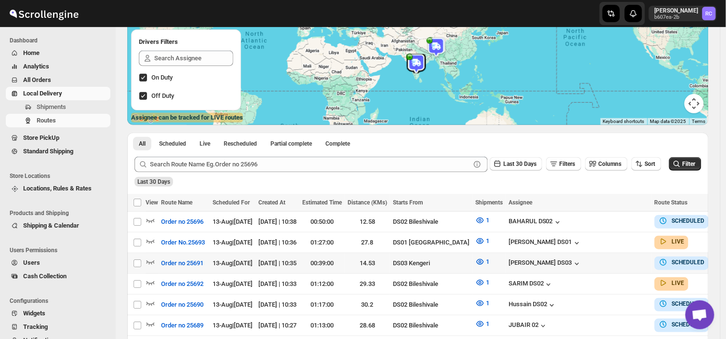
click at [711, 209] on th "Optimization Status" at bounding box center [739, 203] width 56 height 18
drag, startPoint x: 675, startPoint y: 209, endPoint x: 489, endPoint y: 188, distance: 187.3
click at [489, 188] on div "Submit Last 30 Days Filters Columns Sort Filter Last 30 Days" at bounding box center [417, 171] width 581 height 44
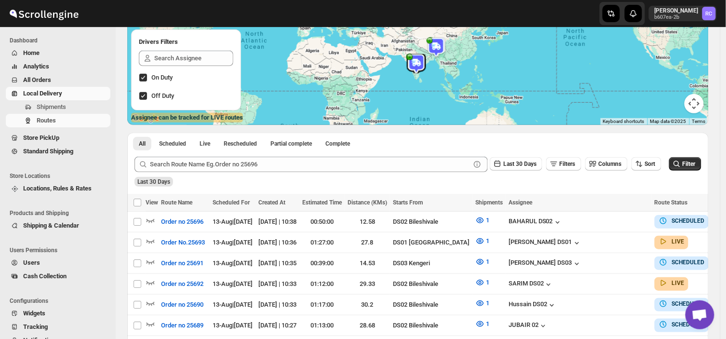
click at [711, 209] on th "Optimization Status" at bounding box center [739, 203] width 56 height 18
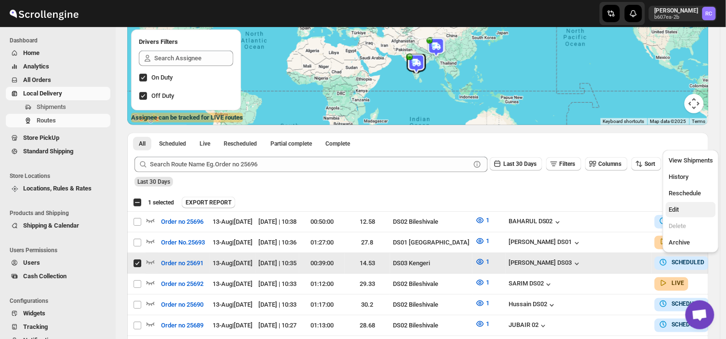
click at [680, 211] on span "Edit" at bounding box center [691, 210] width 44 height 10
checkbox input "false"
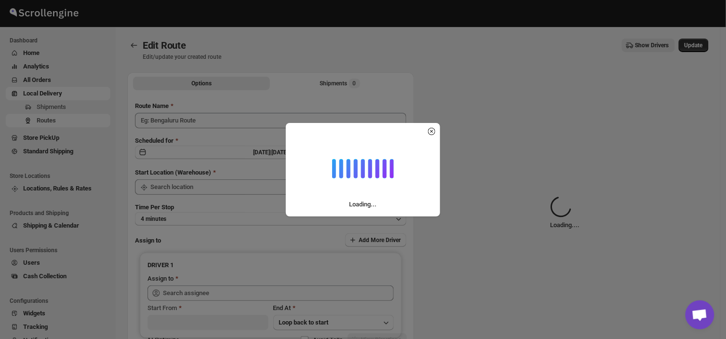
type input "Order no 25691"
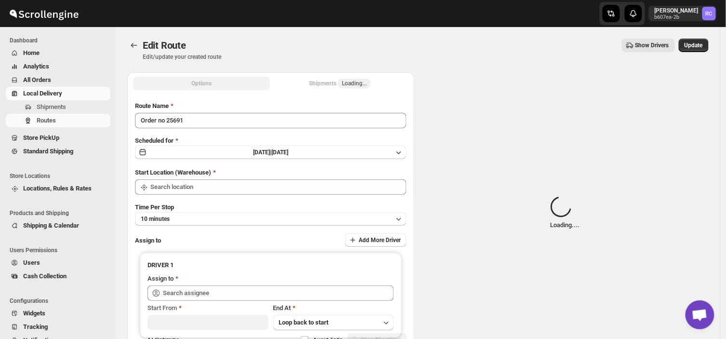
type input "DS03 Kengeri"
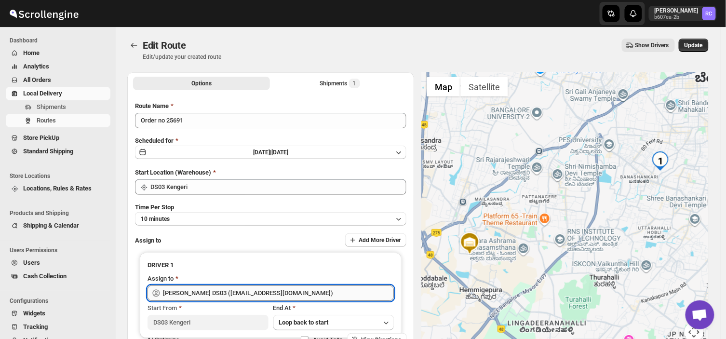
click at [301, 294] on input "[PERSON_NAME] DS03 ([EMAIL_ADDRESS][DOMAIN_NAME])" at bounding box center [278, 292] width 231 height 15
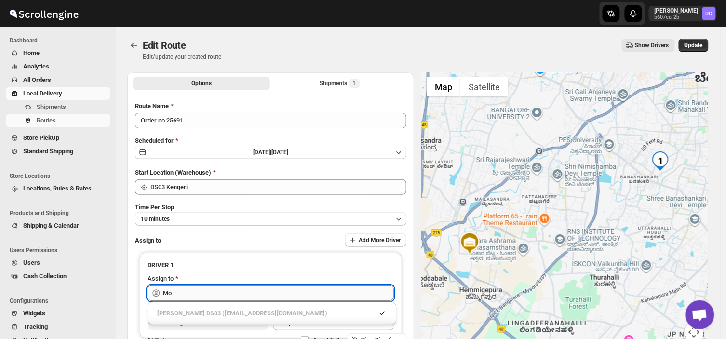
type input "M"
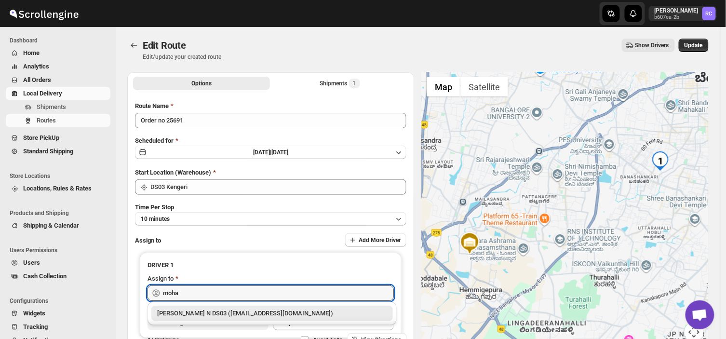
click at [208, 318] on div "[PERSON_NAME] N DS03 ([EMAIL_ADDRESS][DOMAIN_NAME])" at bounding box center [271, 313] width 241 height 15
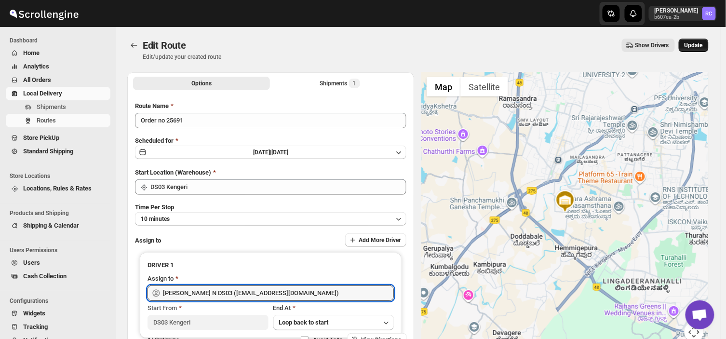
type input "[PERSON_NAME] N DS03 ([EMAIL_ADDRESS][DOMAIN_NAME])"
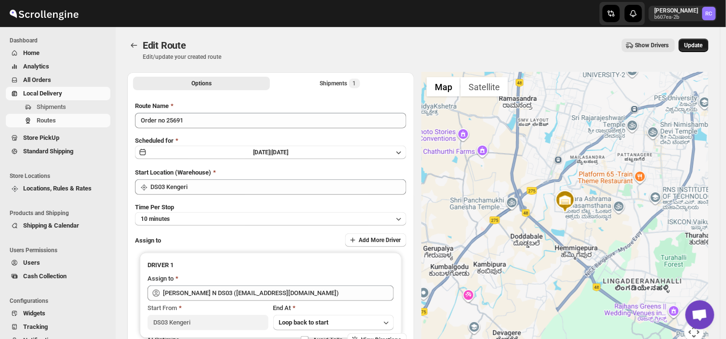
click at [703, 41] on span "Update" at bounding box center [693, 45] width 18 height 8
